Goal: Navigation & Orientation: Find specific page/section

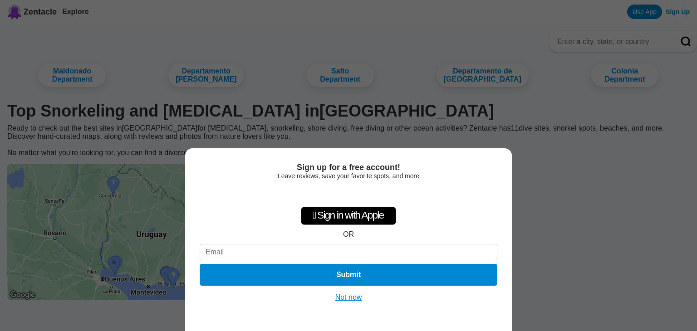
click at [354, 300] on button "Not now" at bounding box center [349, 297] width 32 height 9
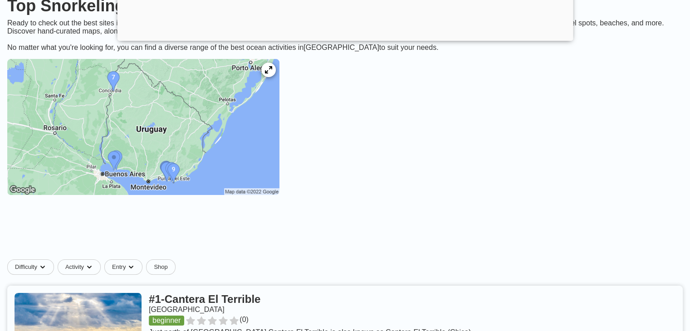
scroll to position [107, 0]
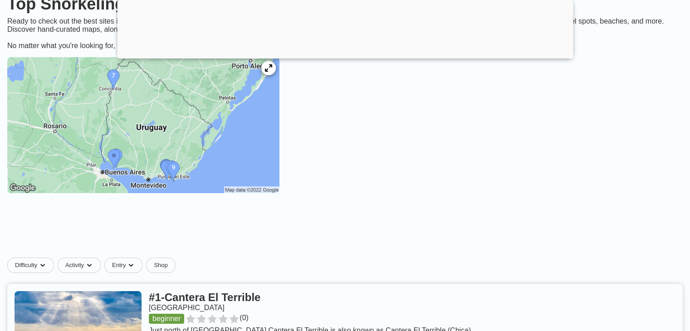
click at [221, 153] on img at bounding box center [143, 125] width 272 height 136
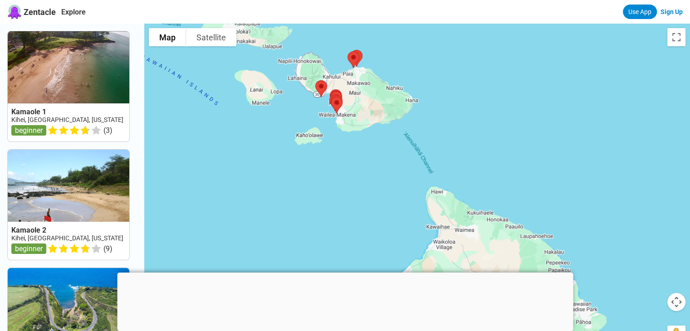
drag, startPoint x: 648, startPoint y: 259, endPoint x: 565, endPoint y: 141, distance: 144.3
click at [565, 141] on div at bounding box center [417, 189] width 546 height 331
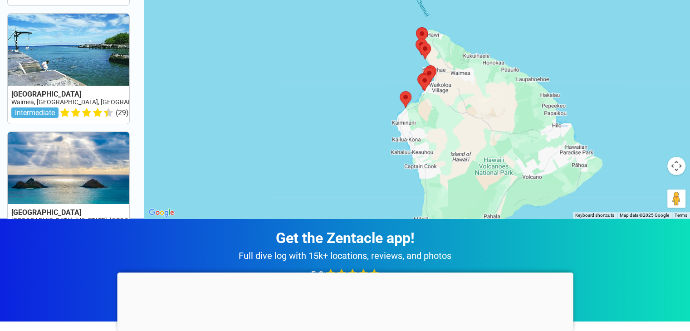
scroll to position [138, 0]
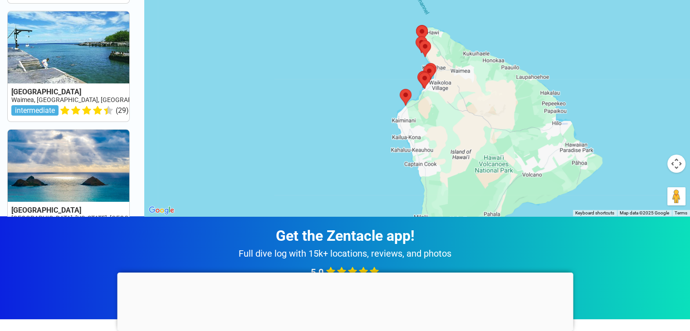
click at [672, 162] on button "Map camera controls" at bounding box center [677, 164] width 18 height 18
click at [653, 184] on button "Zoom out" at bounding box center [654, 186] width 18 height 18
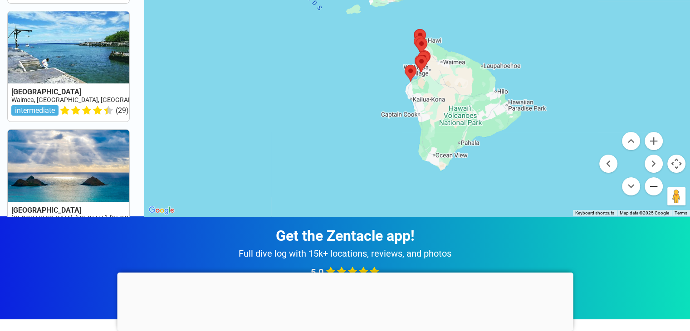
click at [653, 184] on button "Zoom out" at bounding box center [654, 186] width 18 height 18
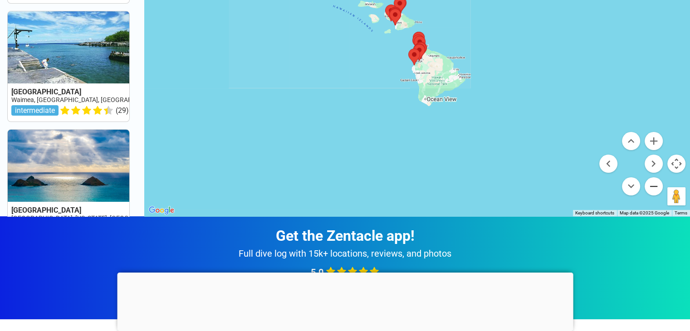
click at [653, 184] on button "Zoom out" at bounding box center [654, 186] width 18 height 18
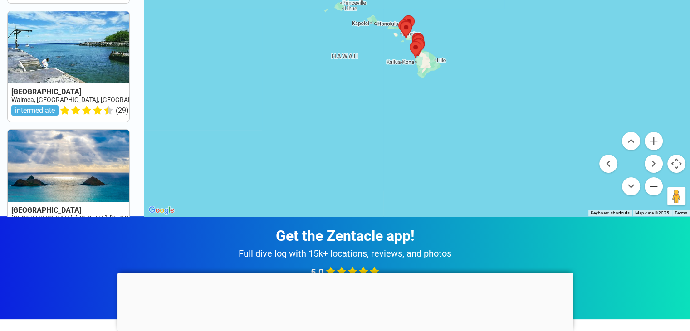
click at [653, 184] on button "Zoom out" at bounding box center [654, 186] width 18 height 18
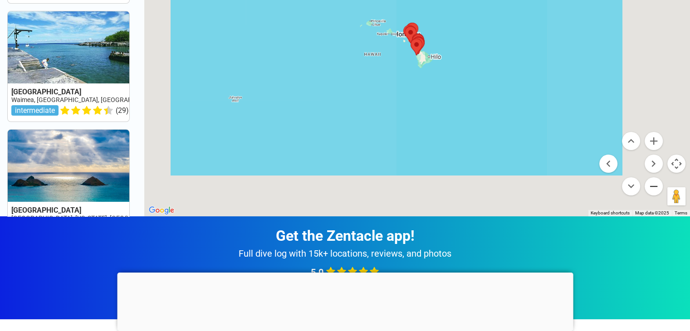
click at [653, 184] on button "Zoom out" at bounding box center [654, 186] width 18 height 18
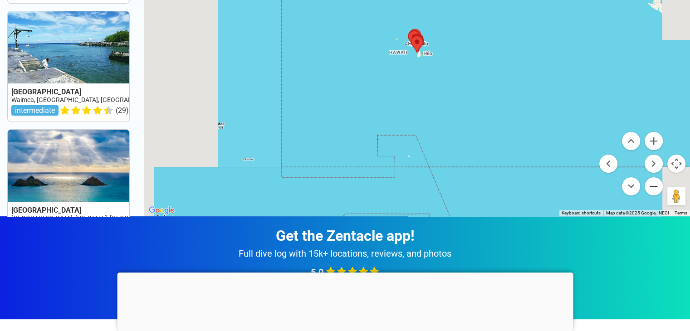
click at [653, 184] on button "Zoom out" at bounding box center [654, 186] width 18 height 18
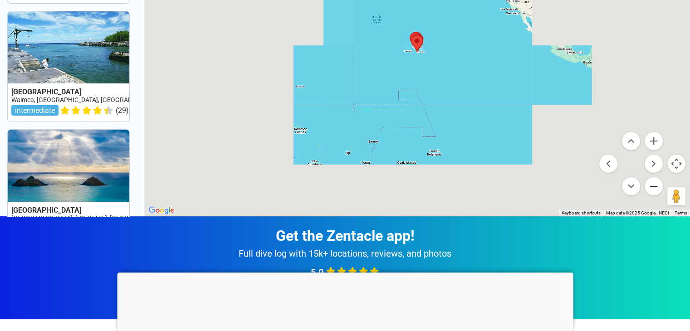
click at [653, 184] on button "Zoom out" at bounding box center [654, 186] width 18 height 18
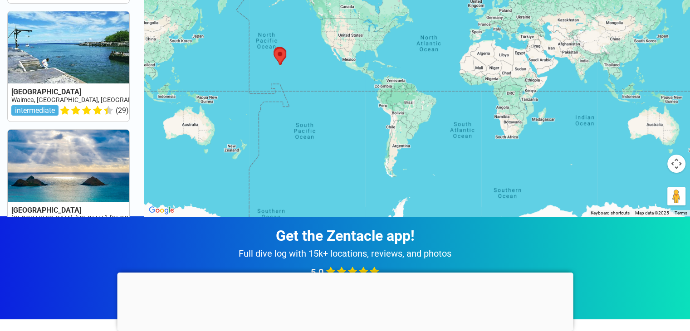
drag, startPoint x: 570, startPoint y: 153, endPoint x: 415, endPoint y: 169, distance: 155.5
click at [415, 169] on div at bounding box center [417, 50] width 546 height 331
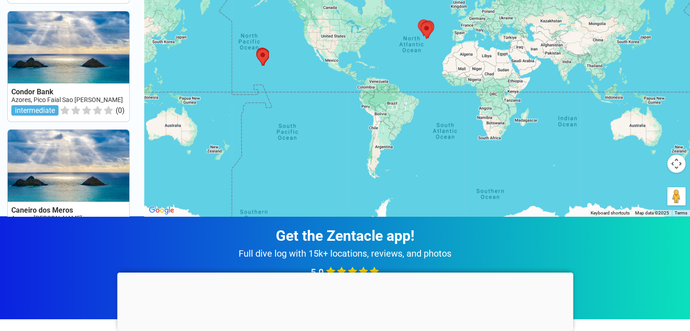
click at [409, 143] on div at bounding box center [417, 50] width 546 height 331
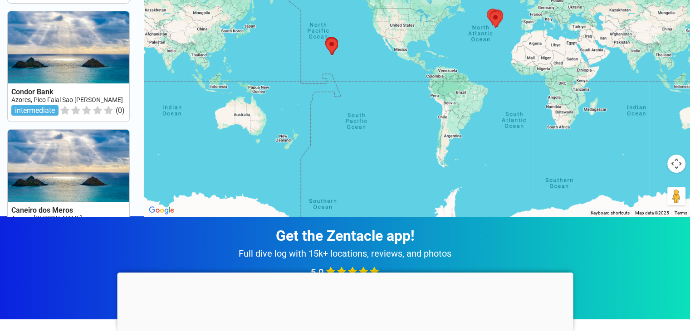
drag, startPoint x: 431, startPoint y: 144, endPoint x: 504, endPoint y: 133, distance: 73.9
click at [504, 133] on div at bounding box center [417, 50] width 546 height 331
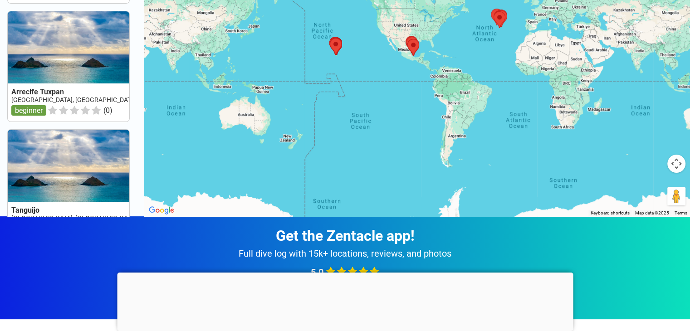
click at [681, 167] on button "Map camera controls" at bounding box center [677, 164] width 18 height 18
click at [655, 145] on button "Zoom in" at bounding box center [654, 141] width 18 height 18
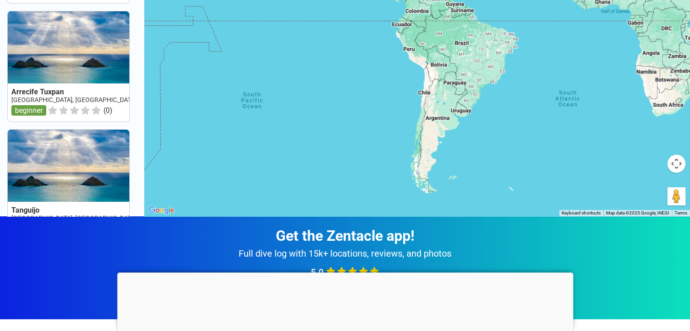
drag, startPoint x: 563, startPoint y: 152, endPoint x: 503, endPoint y: 49, distance: 118.4
click at [503, 49] on div at bounding box center [417, 50] width 546 height 331
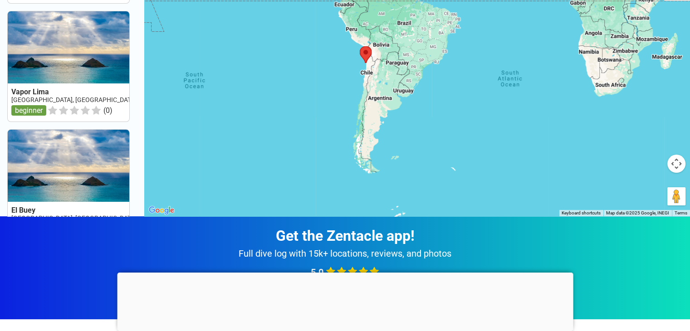
drag, startPoint x: 548, startPoint y: 142, endPoint x: 499, endPoint y: 137, distance: 49.3
click at [499, 137] on div at bounding box center [417, 50] width 546 height 331
click at [678, 162] on button "Map camera controls" at bounding box center [677, 164] width 18 height 18
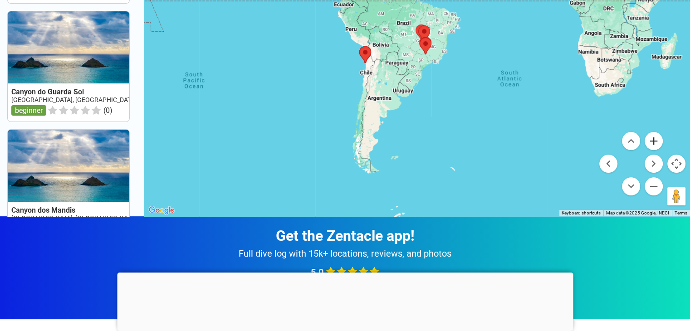
click at [648, 143] on button "Zoom in" at bounding box center [654, 141] width 18 height 18
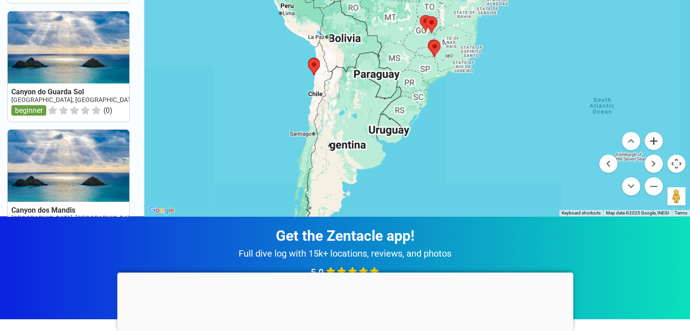
click at [648, 143] on button "Zoom in" at bounding box center [654, 141] width 18 height 18
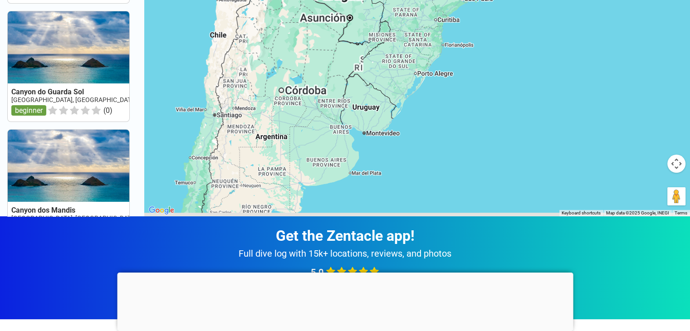
drag, startPoint x: 515, startPoint y: 145, endPoint x: 523, endPoint y: 24, distance: 121.9
click at [523, 24] on div at bounding box center [417, 50] width 546 height 331
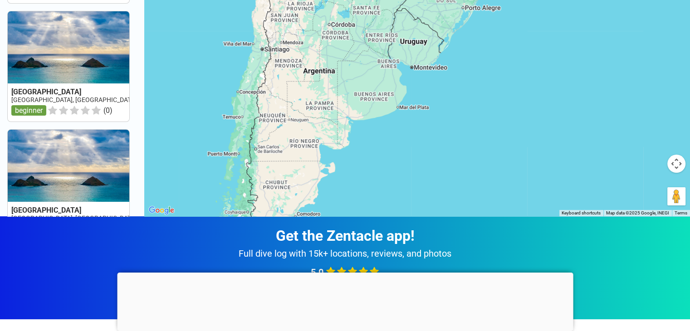
drag, startPoint x: 497, startPoint y: 118, endPoint x: 544, endPoint y: 59, distance: 75.7
click at [544, 59] on div at bounding box center [417, 50] width 546 height 331
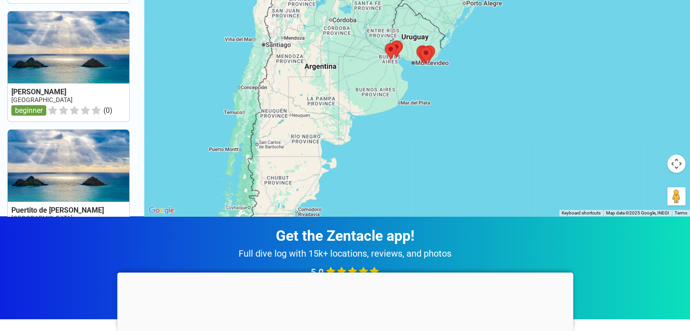
click at [676, 162] on button "Map camera controls" at bounding box center [677, 164] width 18 height 18
click at [657, 141] on button "Zoom in" at bounding box center [654, 141] width 18 height 18
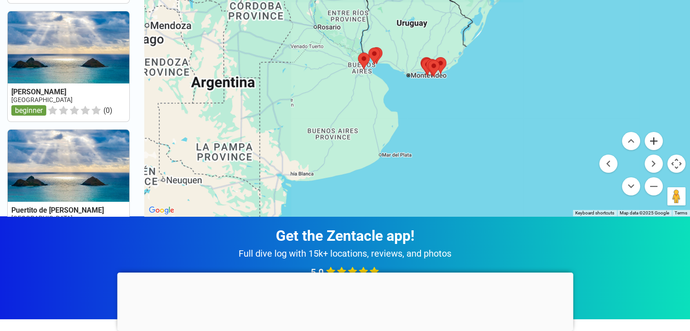
click at [657, 141] on button "Zoom in" at bounding box center [654, 141] width 18 height 18
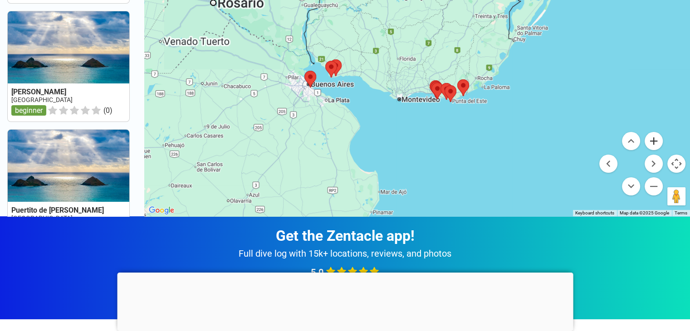
click at [657, 141] on button "Zoom in" at bounding box center [654, 141] width 18 height 18
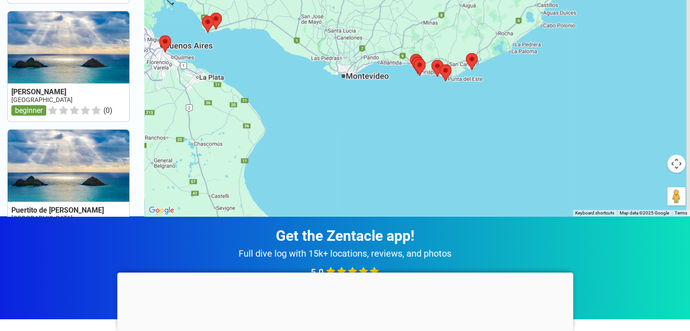
drag, startPoint x: 549, startPoint y: 167, endPoint x: 508, endPoint y: 91, distance: 86.7
click at [508, 91] on div at bounding box center [417, 50] width 546 height 331
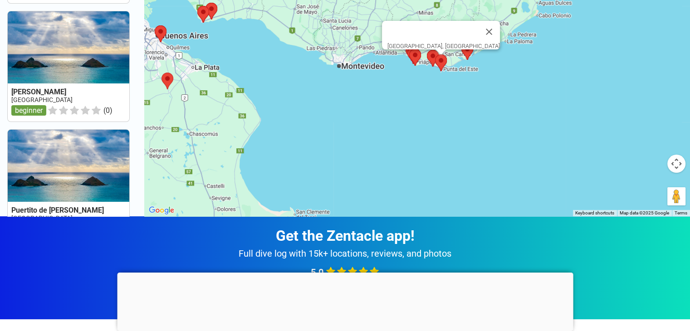
click at [443, 59] on img at bounding box center [441, 63] width 19 height 24
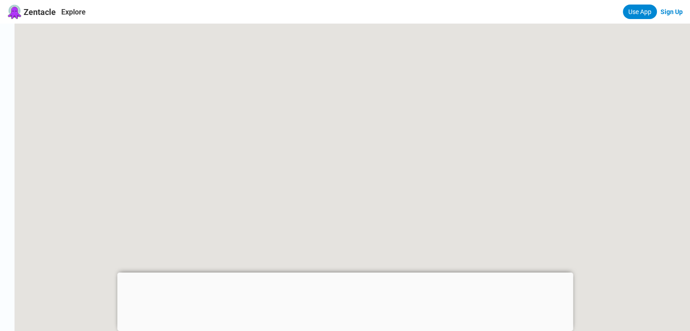
scroll to position [138, 0]
